Goal: Task Accomplishment & Management: Use online tool/utility

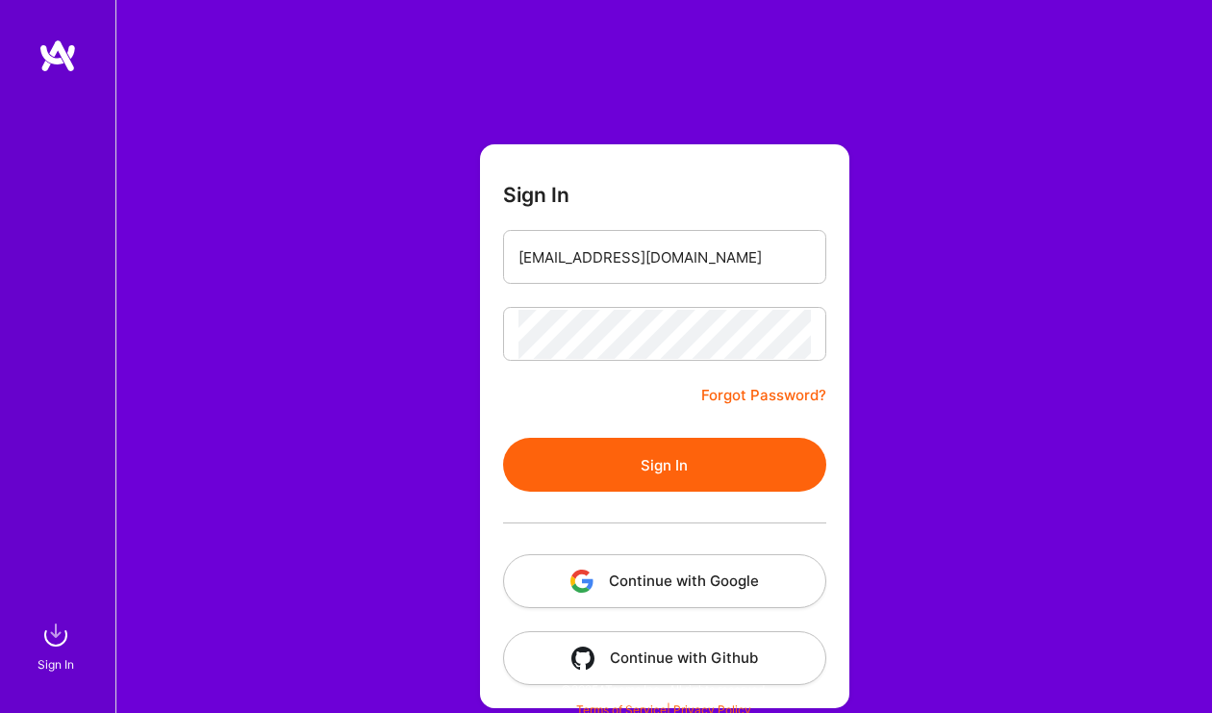
click at [690, 464] on button "Sign In" at bounding box center [664, 465] width 323 height 54
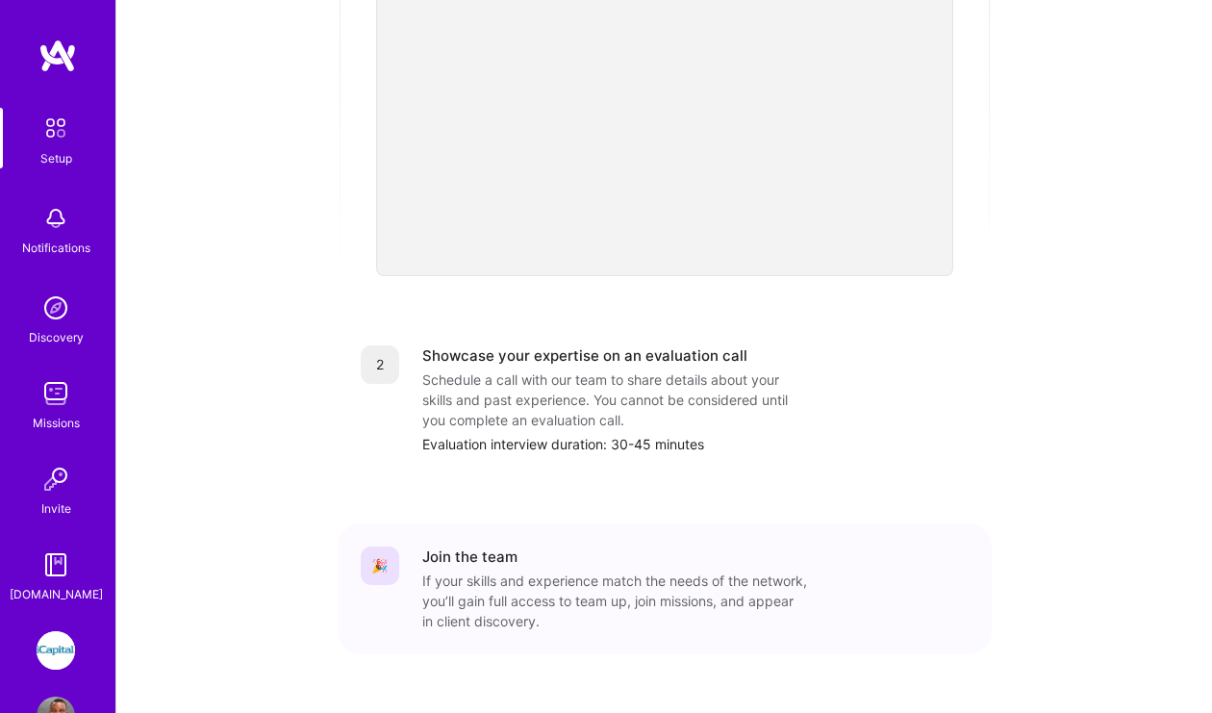
scroll to position [567, 0]
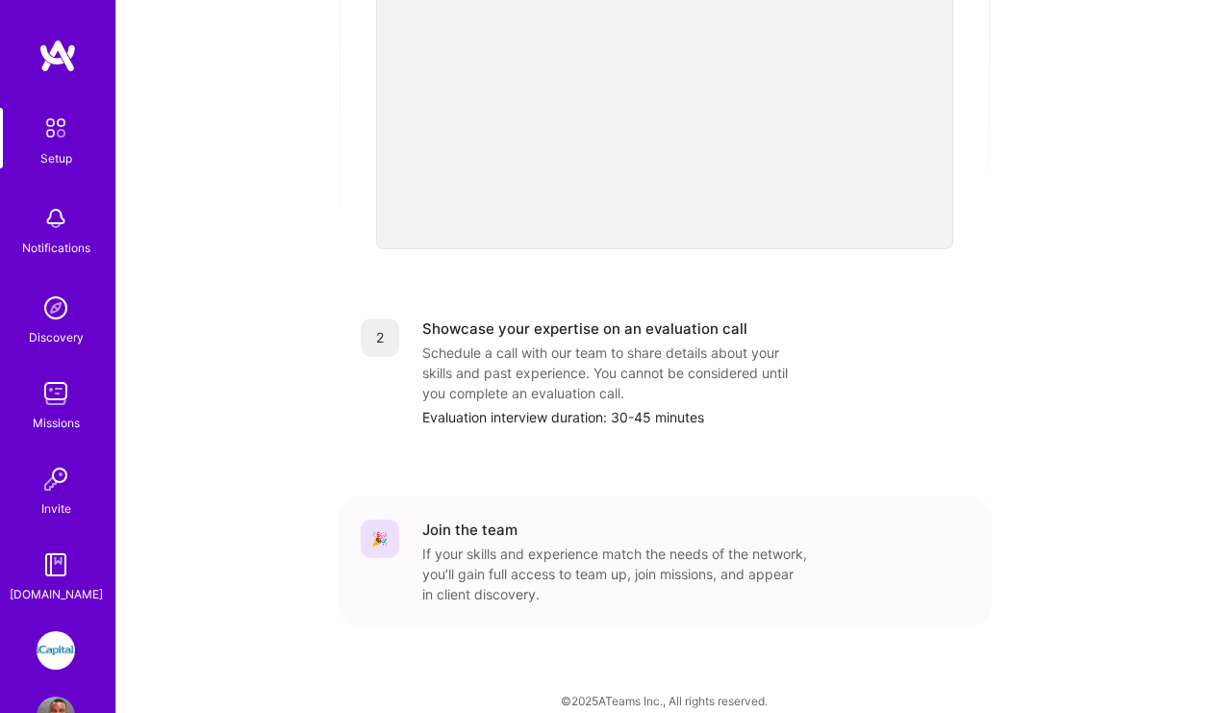
click at [55, 227] on img at bounding box center [56, 218] width 38 height 38
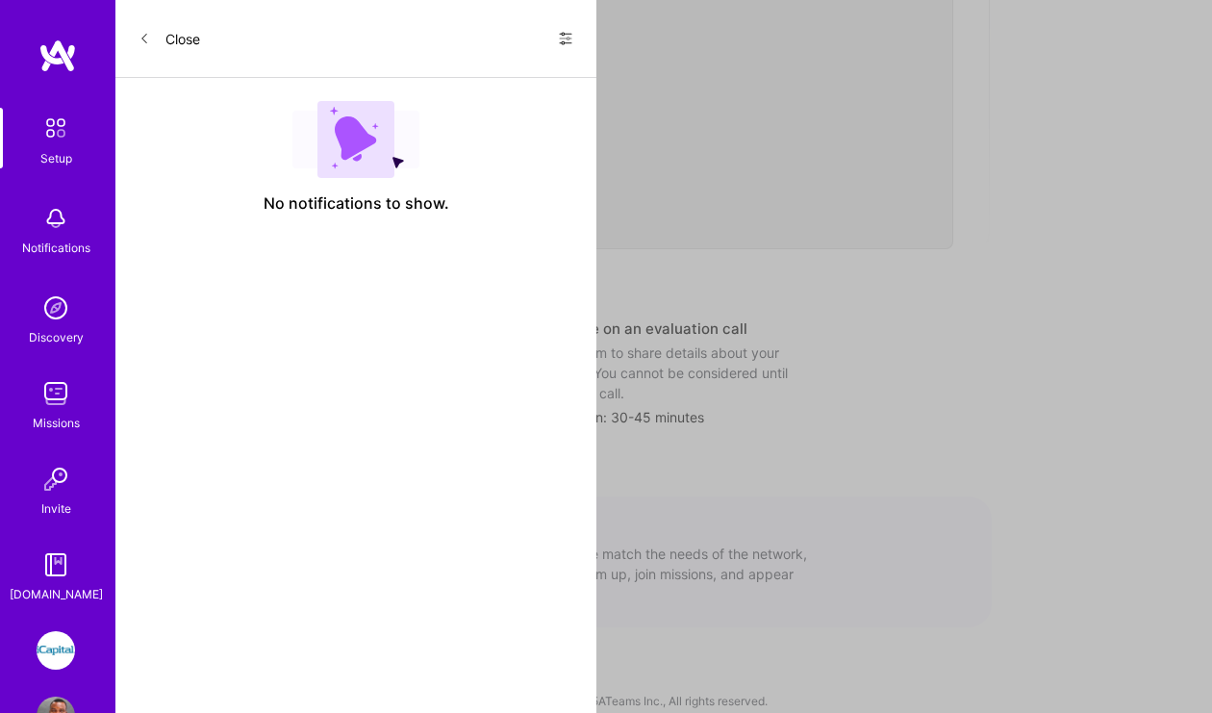
click at [60, 133] on img at bounding box center [56, 128] width 40 height 40
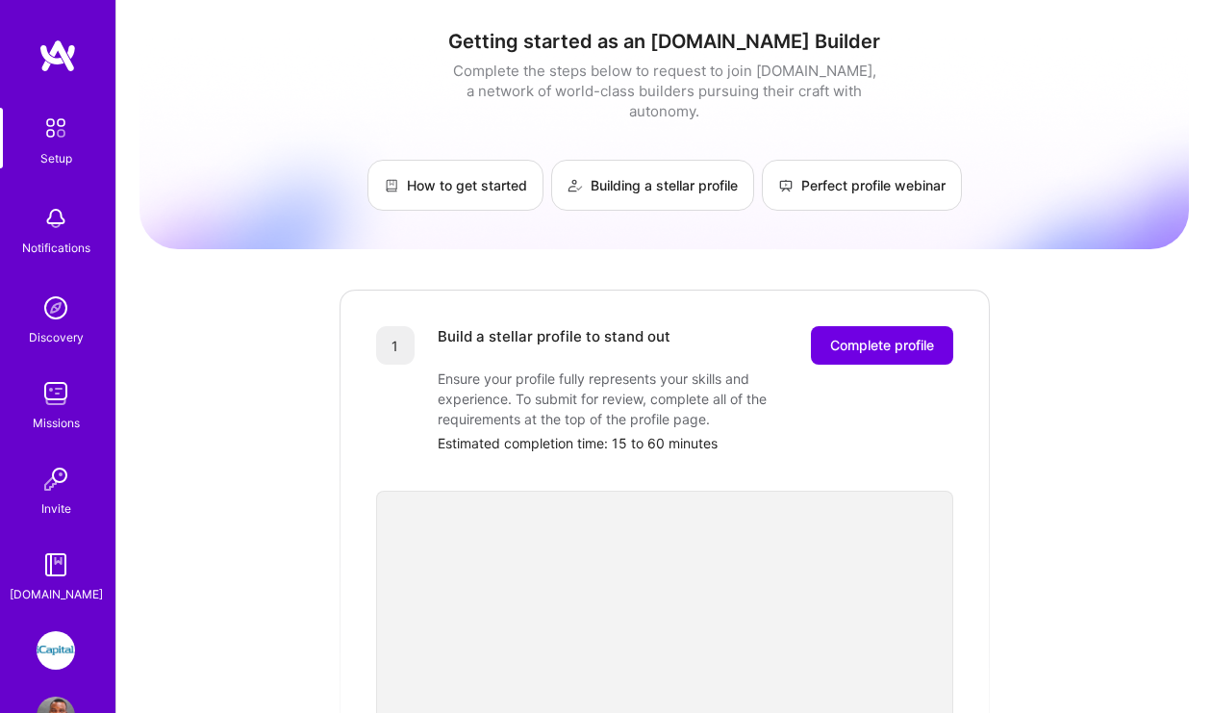
scroll to position [61, 0]
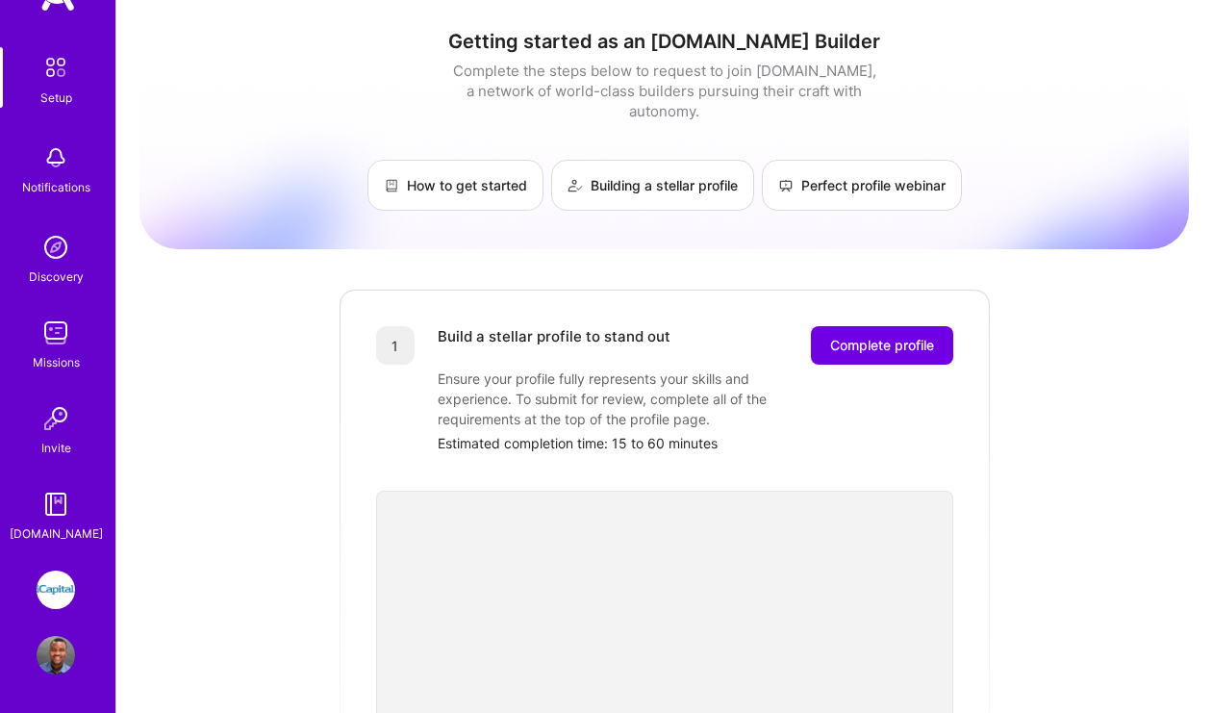
click at [54, 593] on img at bounding box center [56, 589] width 38 height 38
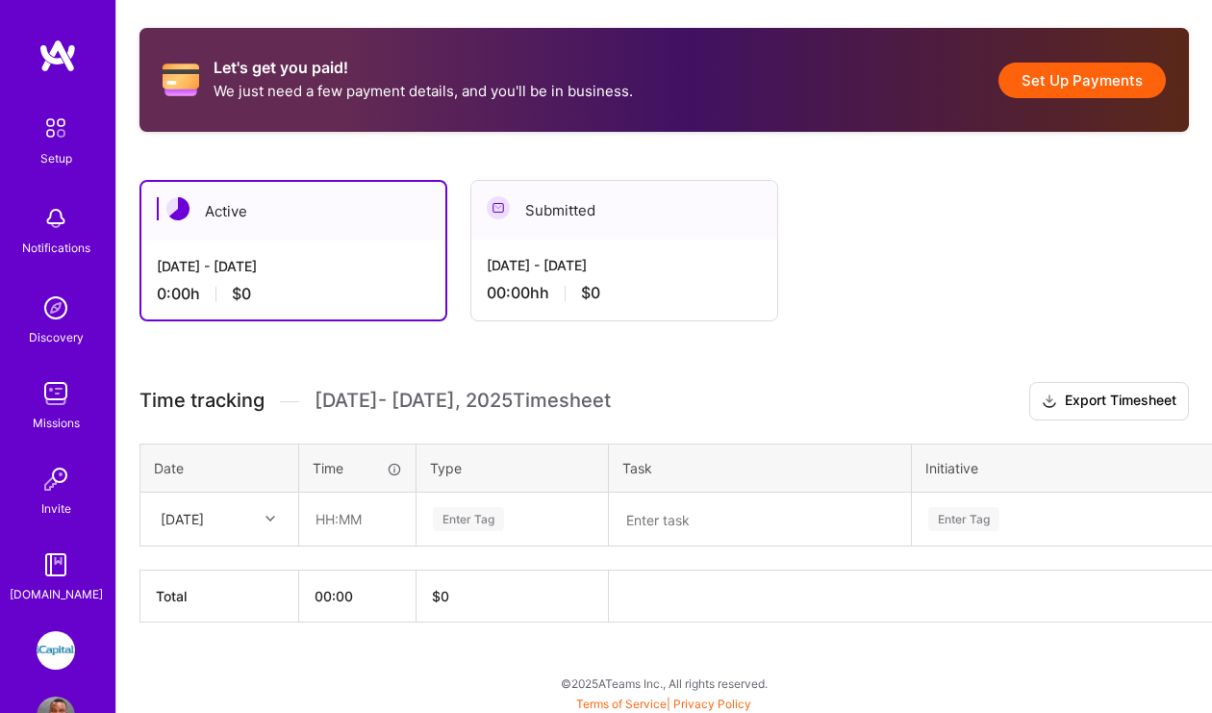
scroll to position [426, 0]
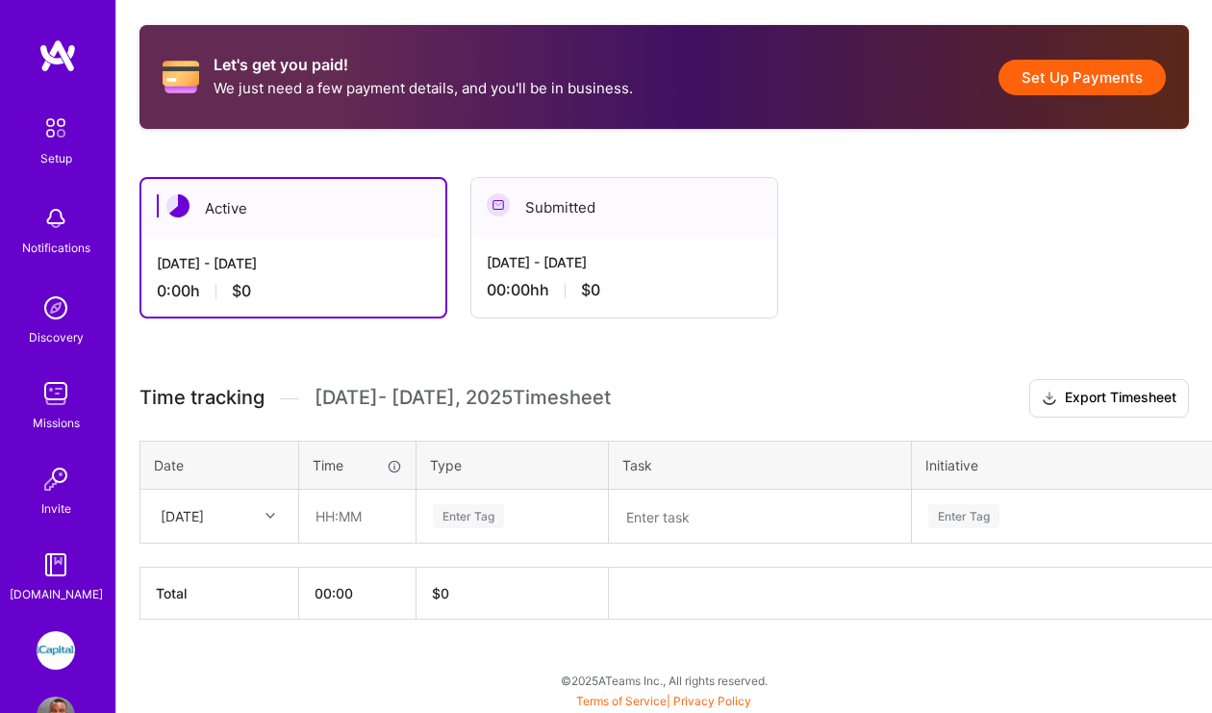
click at [268, 514] on icon at bounding box center [270, 516] width 10 height 10
click at [919, 293] on div "Active [DATE] - [DATE] 0:00 h $0 Submitted [DATE] - [DATE] 00:00h h $0" at bounding box center [654, 247] width 1030 height 141
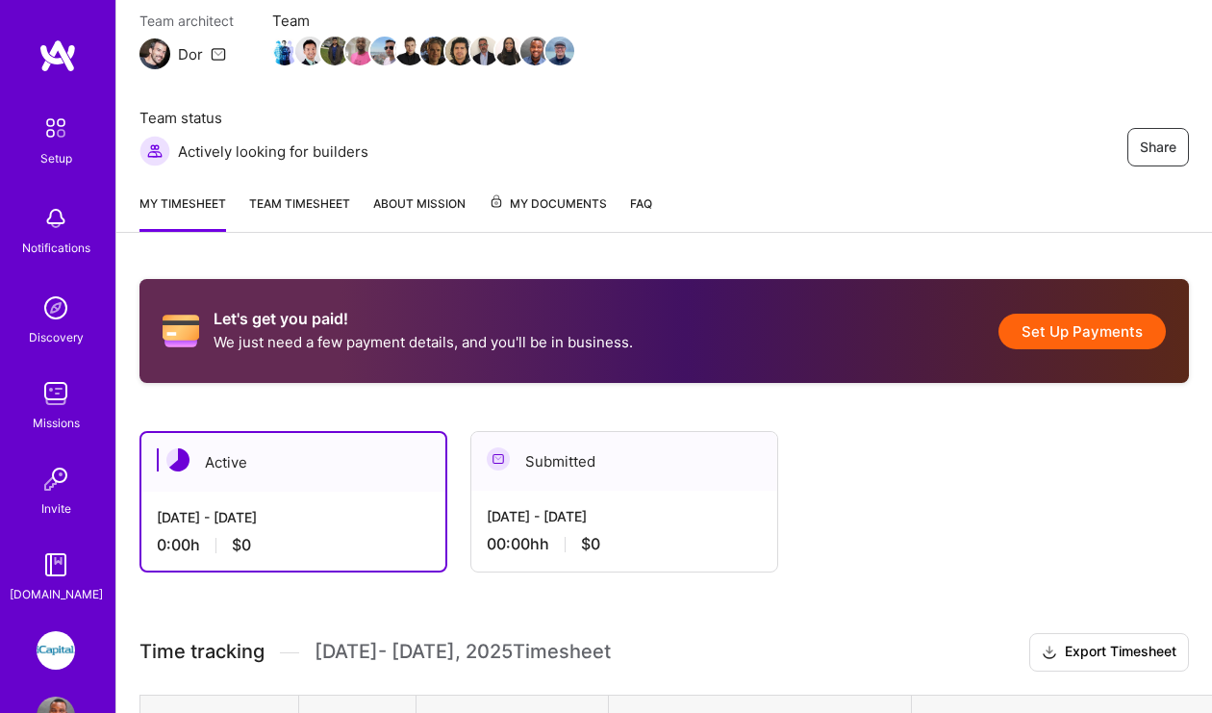
scroll to position [197, 0]
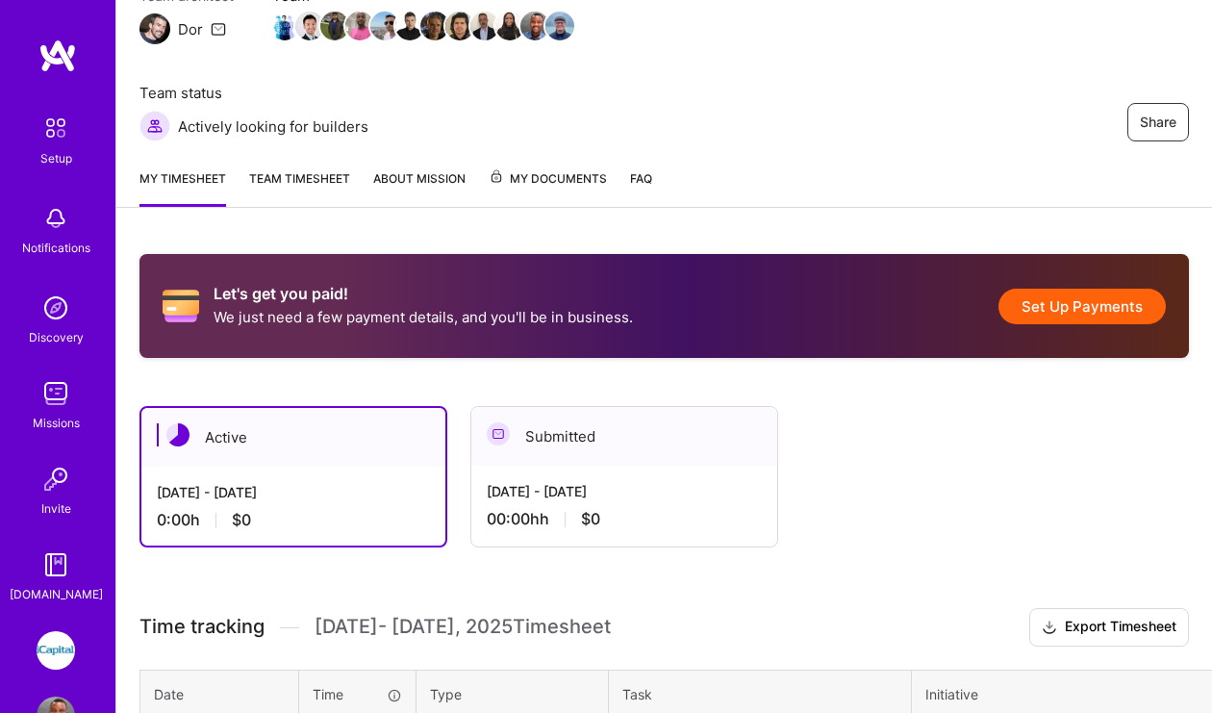
click at [575, 464] on div "Submitted" at bounding box center [624, 436] width 306 height 59
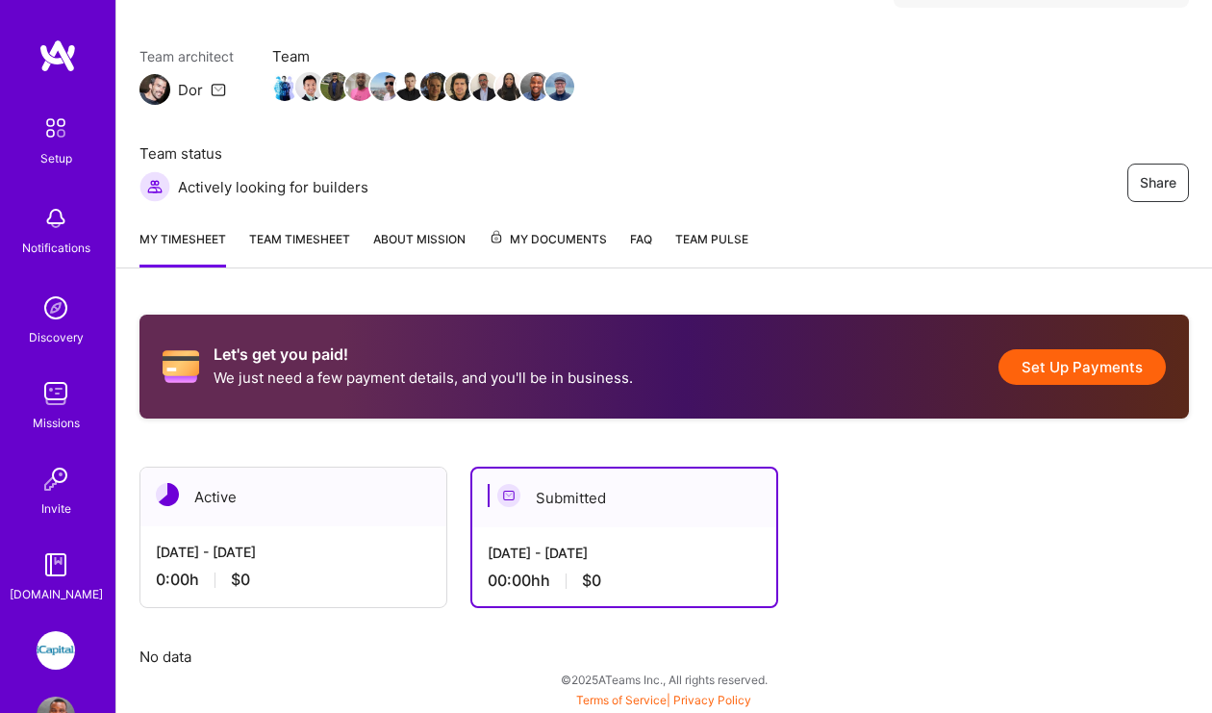
scroll to position [137, 0]
click at [314, 551] on div "[DATE] - [DATE]" at bounding box center [293, 551] width 275 height 20
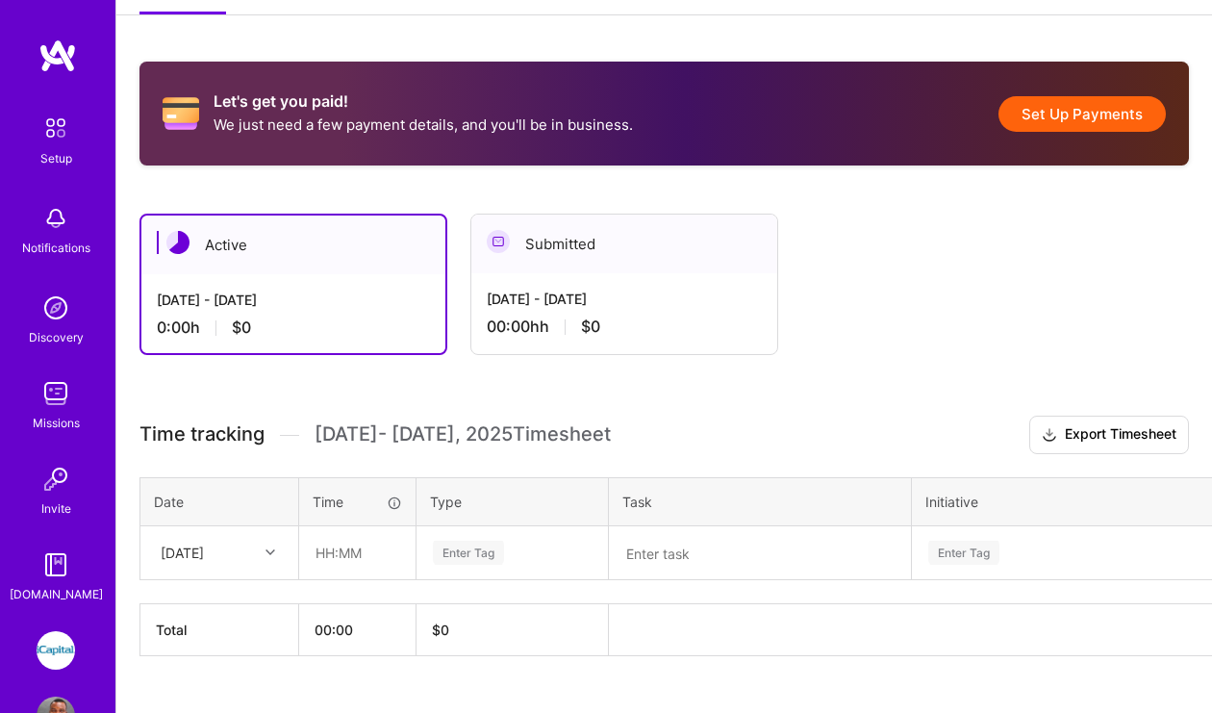
scroll to position [426, 0]
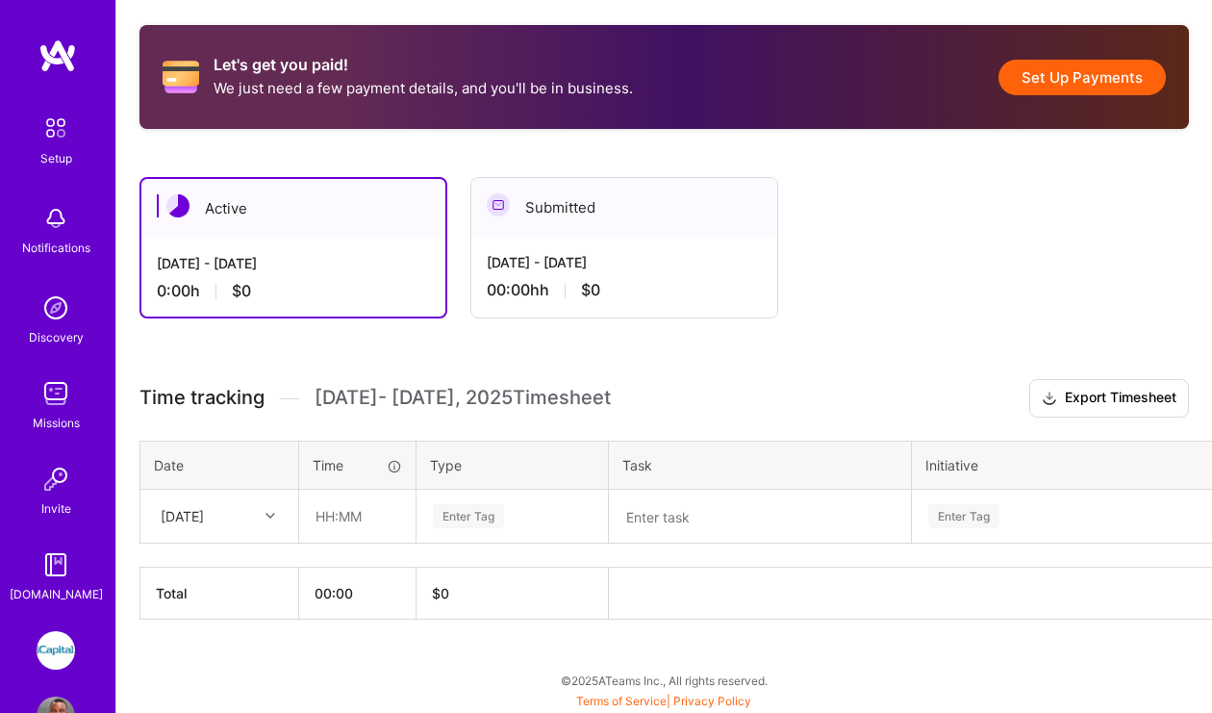
click at [271, 517] on icon at bounding box center [270, 516] width 10 height 10
click at [238, 578] on div "[DATE]" at bounding box center [219, 571] width 156 height 36
click at [370, 514] on input "text" at bounding box center [357, 515] width 114 height 51
